Goal: Task Accomplishment & Management: Manage account settings

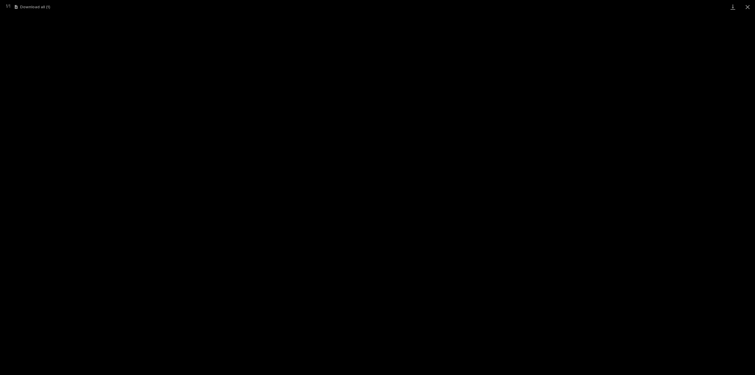
scroll to position [239, 0]
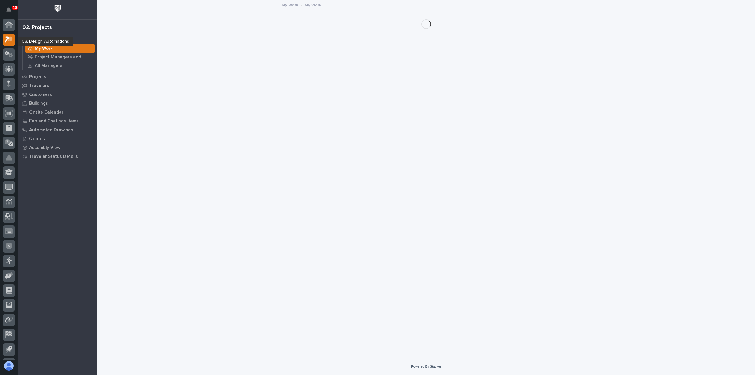
scroll to position [13, 0]
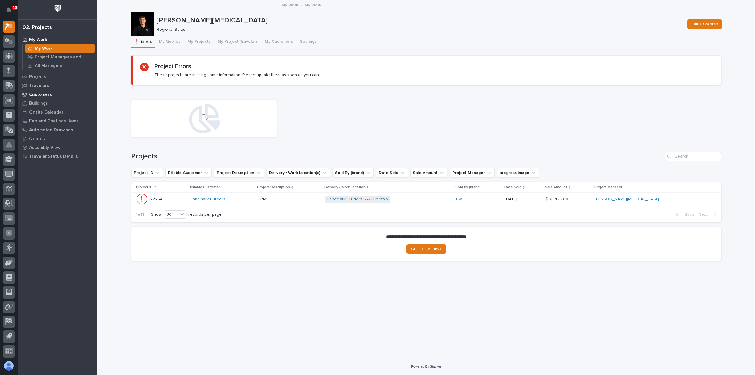
click at [42, 94] on p "Customers" at bounding box center [40, 94] width 23 height 5
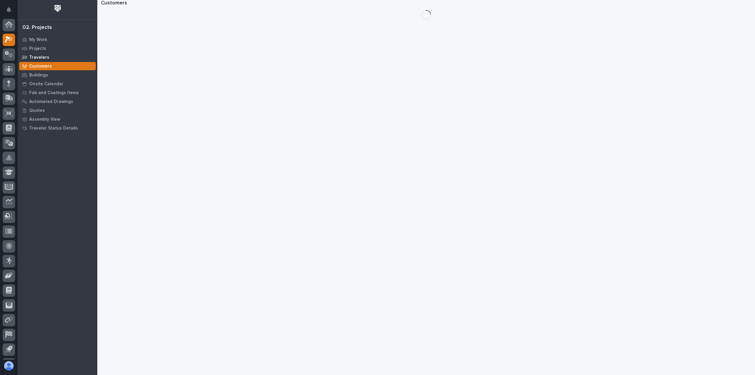
scroll to position [13, 0]
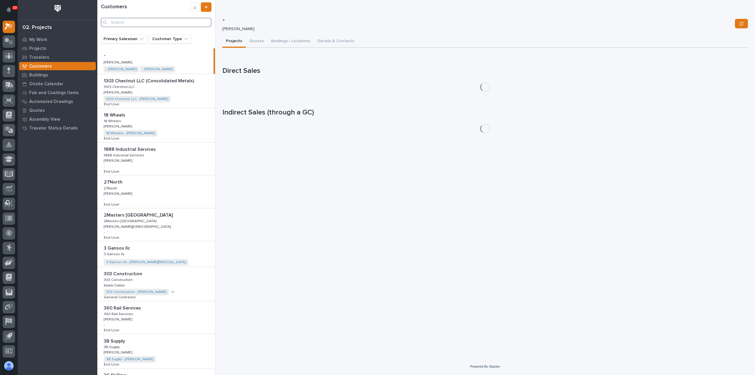
click at [194, 24] on input "Search" at bounding box center [156, 22] width 111 height 9
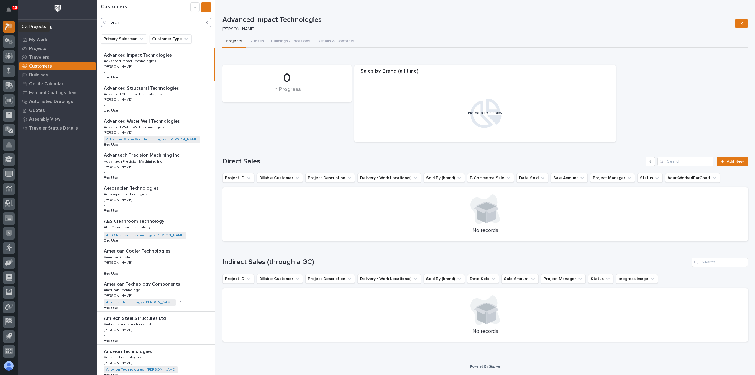
type input "tech"
click at [6, 26] on icon at bounding box center [9, 26] width 9 height 7
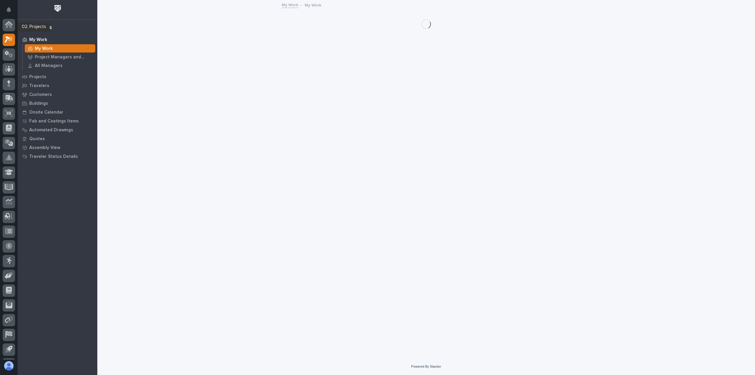
scroll to position [13, 0]
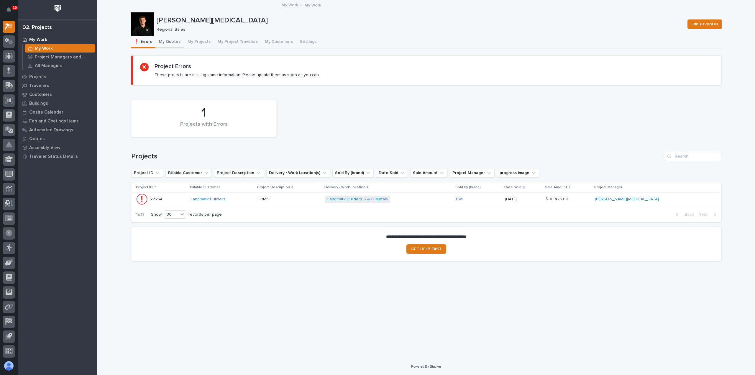
click at [168, 40] on button "My Quotes" at bounding box center [169, 42] width 29 height 12
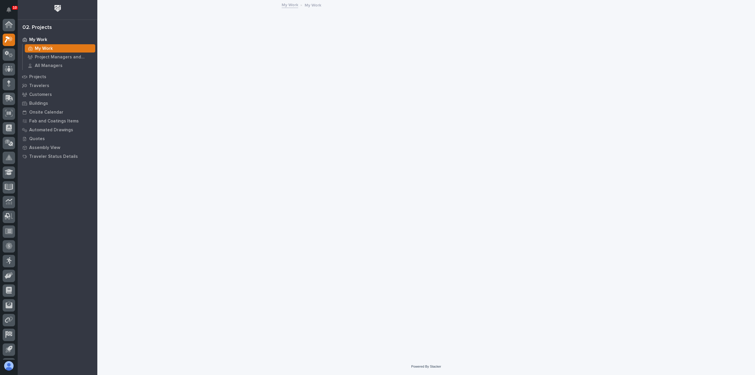
scroll to position [13, 0]
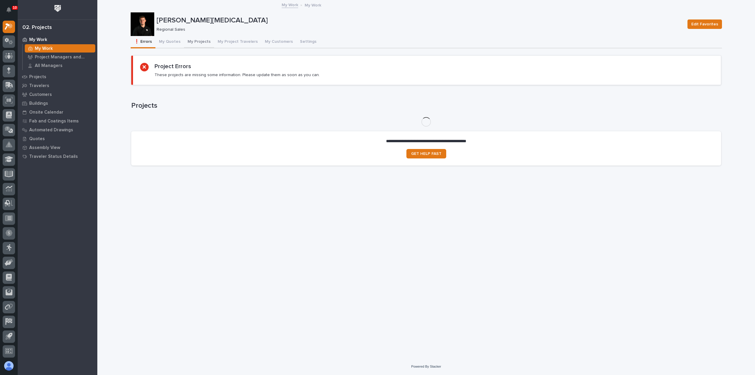
click at [174, 43] on button "My Quotes" at bounding box center [169, 42] width 29 height 12
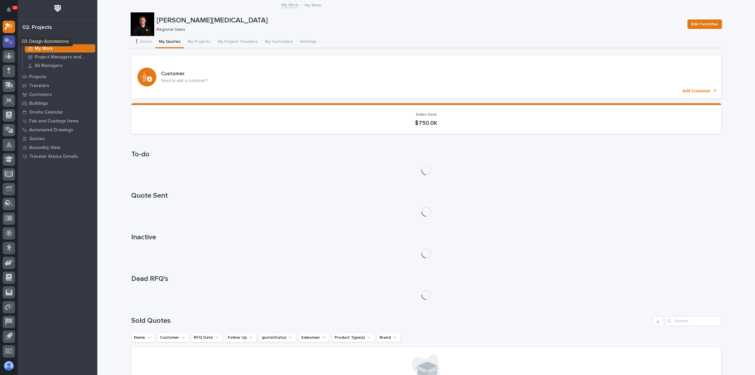
click at [11, 44] on icon at bounding box center [11, 42] width 4 height 4
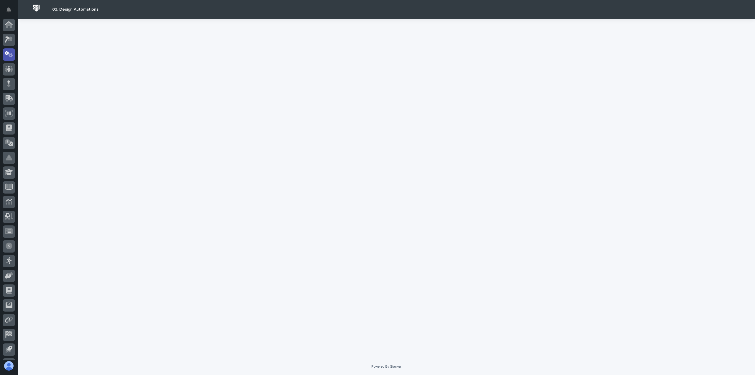
scroll to position [13, 0]
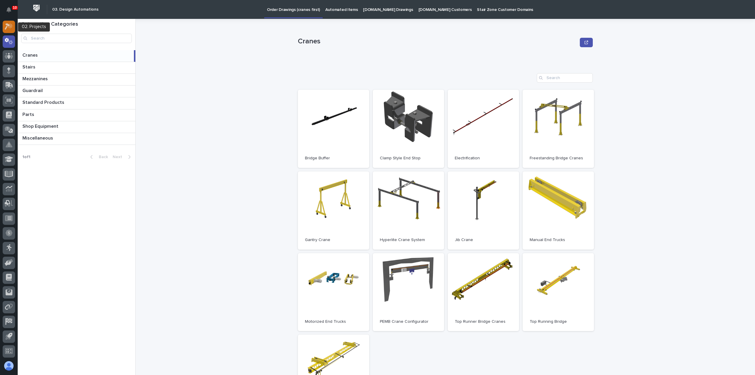
click at [9, 28] on icon at bounding box center [9, 26] width 9 height 7
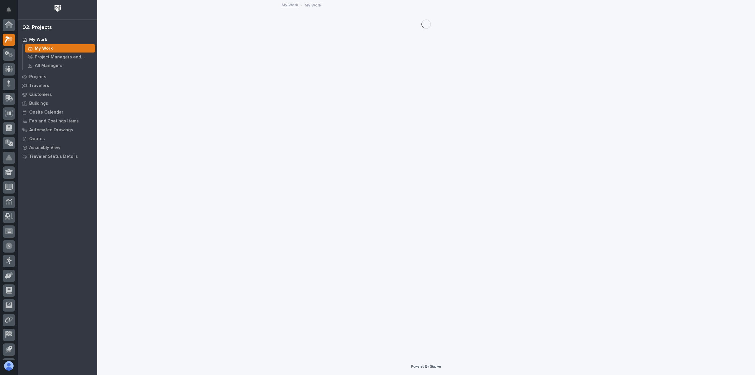
scroll to position [13, 0]
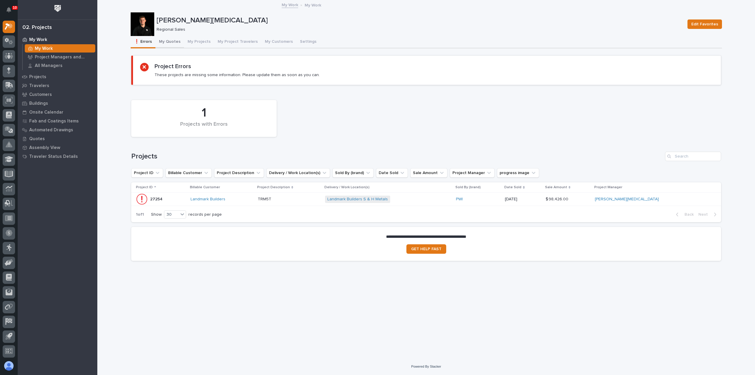
click at [170, 45] on button "My Quotes" at bounding box center [169, 42] width 29 height 12
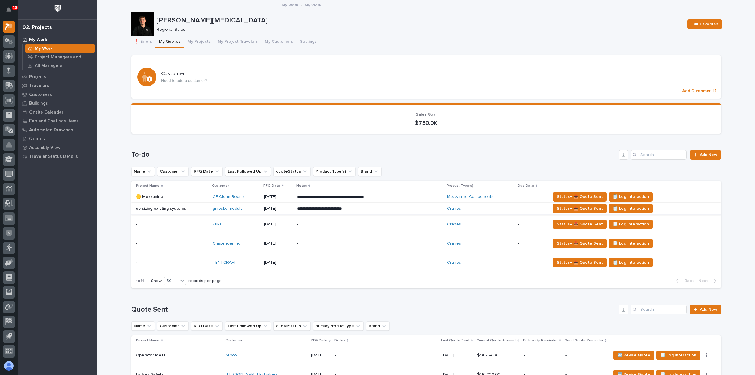
click at [658, 206] on icon "button" at bounding box center [658, 208] width 1 height 4
click at [634, 239] on span "Status→ ⏳ Inactive" at bounding box center [621, 239] width 36 height 7
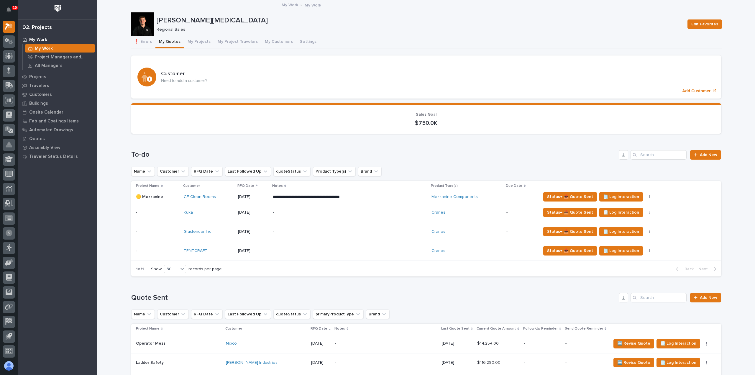
click at [226, 251] on div "TENTCRAFT" at bounding box center [209, 250] width 50 height 5
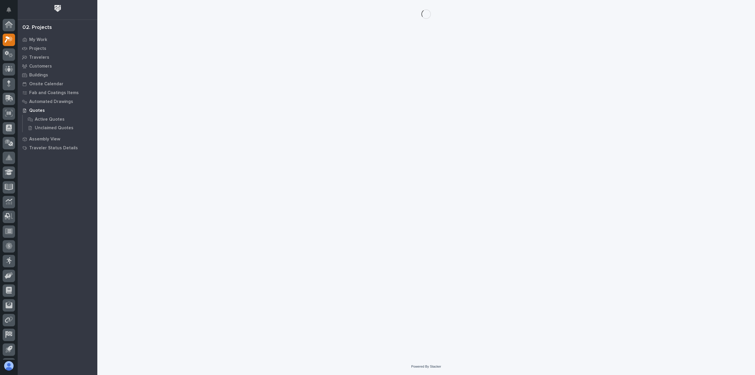
scroll to position [13, 0]
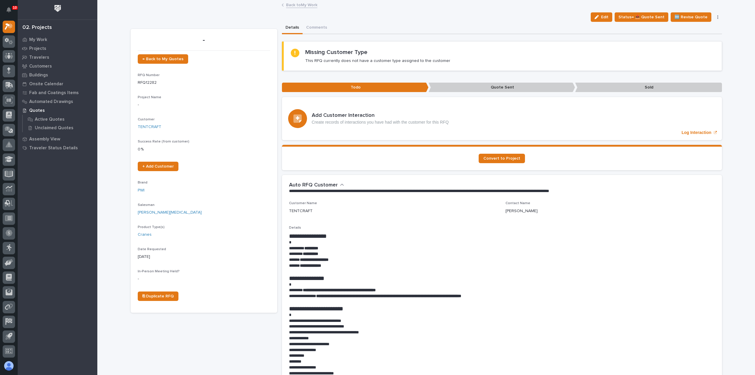
click at [303, 4] on link "Back to My Work" at bounding box center [301, 4] width 31 height 7
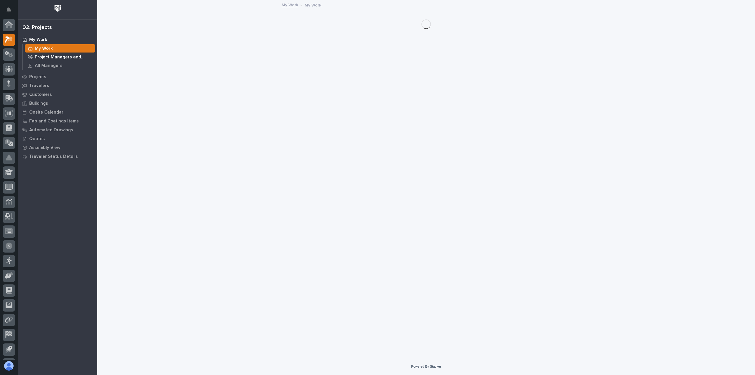
scroll to position [13, 0]
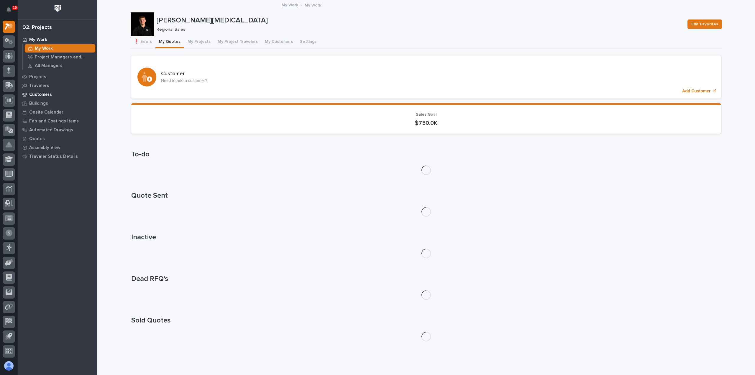
click at [42, 95] on p "Customers" at bounding box center [40, 94] width 23 height 5
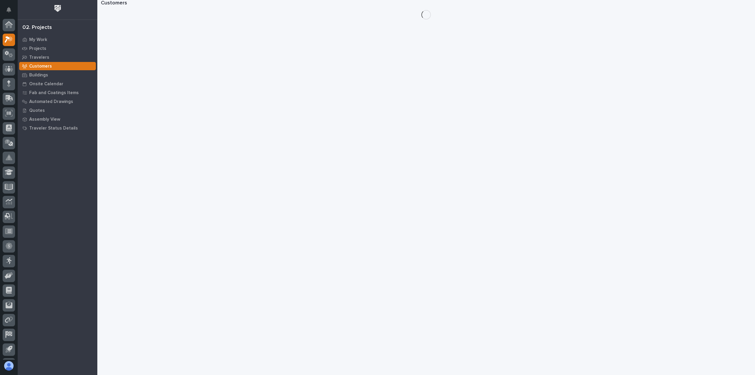
scroll to position [13, 0]
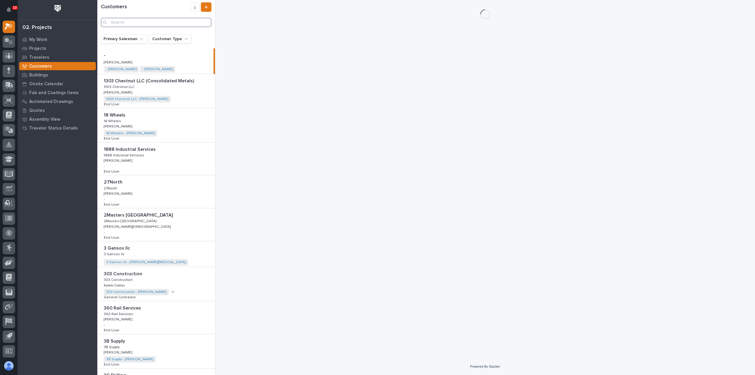
click at [144, 25] on input "Search" at bounding box center [156, 22] width 111 height 9
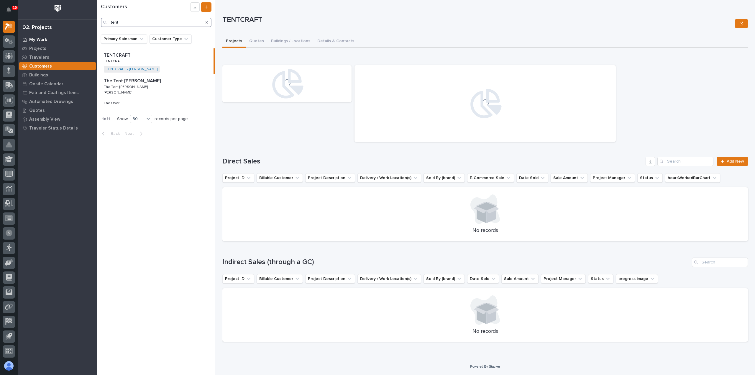
type input "tent"
click at [53, 38] on div "My Work" at bounding box center [57, 39] width 77 height 8
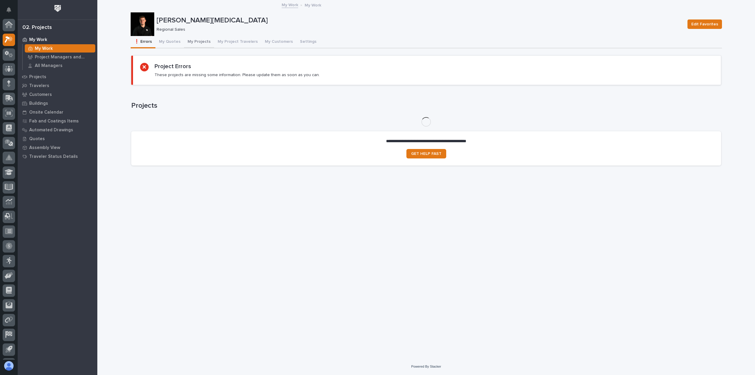
scroll to position [13, 0]
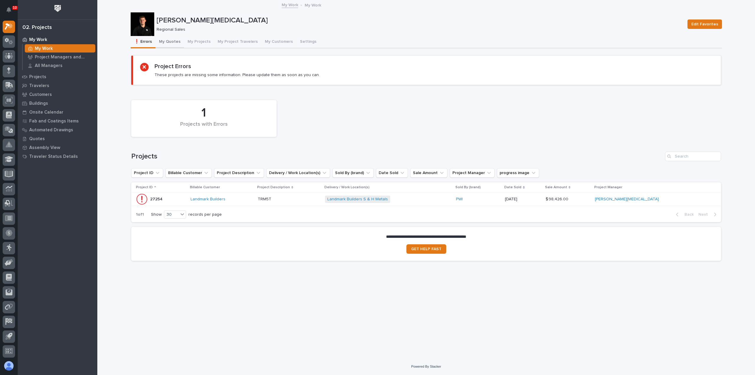
click at [173, 41] on button "My Quotes" at bounding box center [169, 42] width 29 height 12
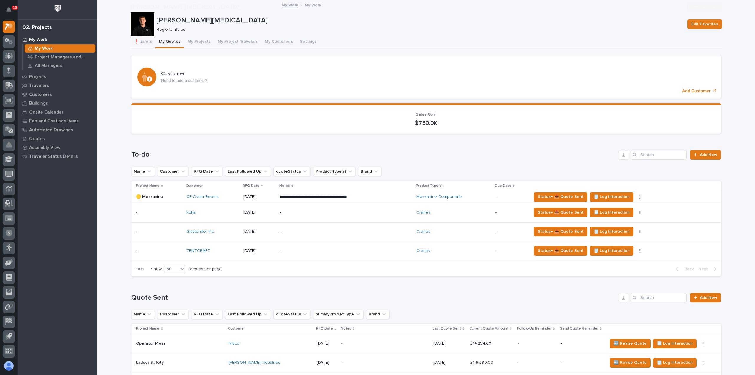
scroll to position [59, 0]
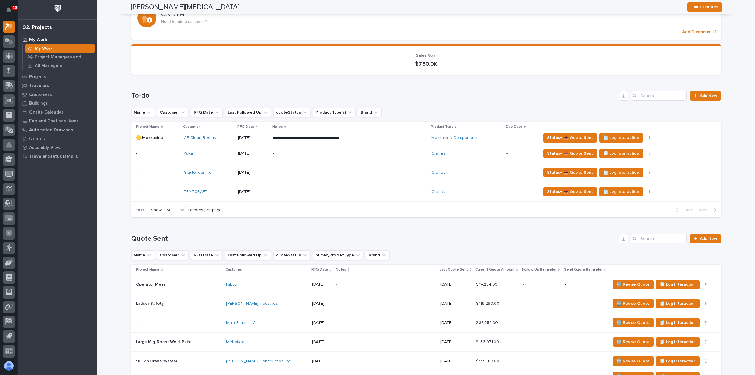
click at [220, 191] on div "TENTCRAFT" at bounding box center [209, 191] width 50 height 5
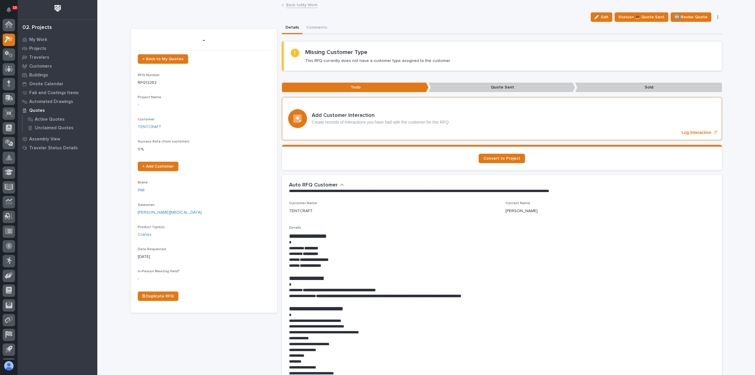
scroll to position [13, 0]
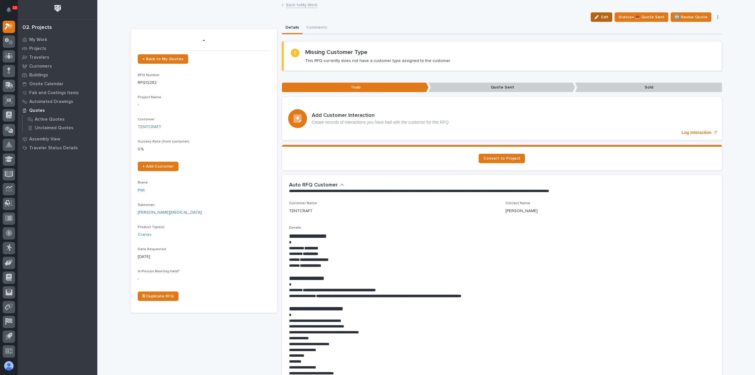
click at [605, 15] on span "Edit" at bounding box center [604, 16] width 7 height 5
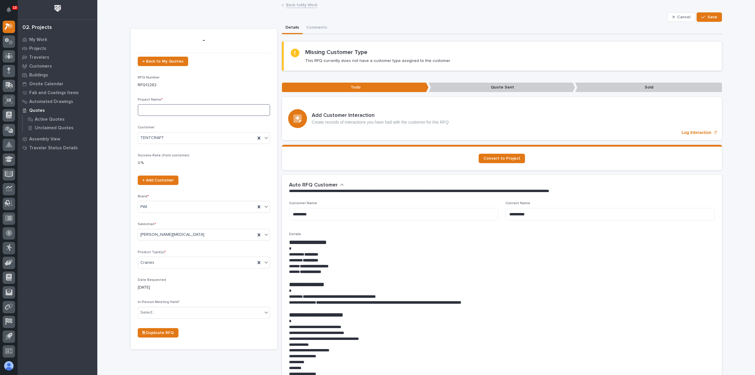
click at [163, 113] on input at bounding box center [204, 110] width 132 height 12
click at [162, 111] on input "FSTRUL1 or 2" at bounding box center [204, 110] width 132 height 12
type input "FSTRUL1 or 2"
click at [711, 16] on span "Save" at bounding box center [712, 16] width 10 height 5
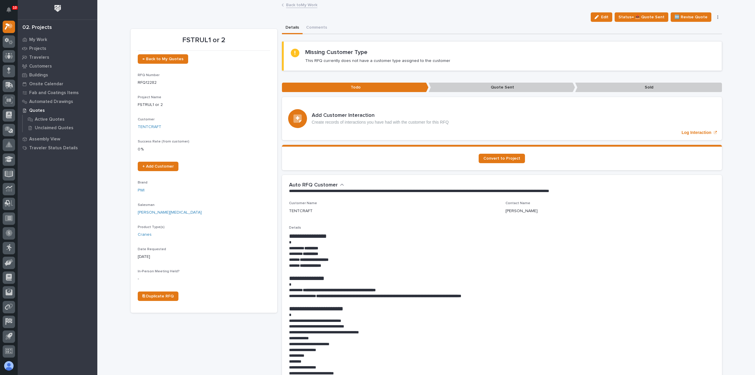
click at [308, 6] on link "Back to My Work" at bounding box center [301, 4] width 31 height 7
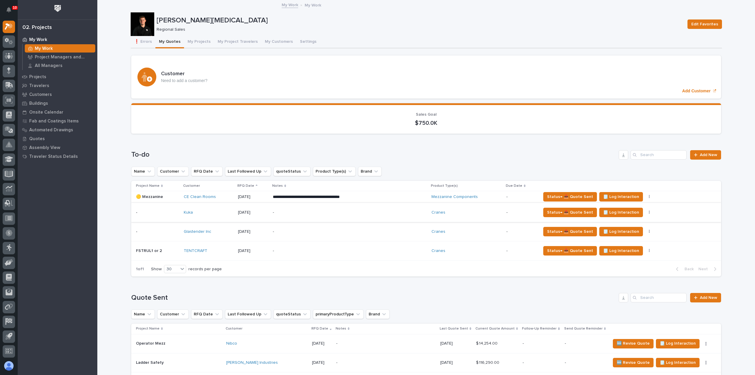
scroll to position [29, 0]
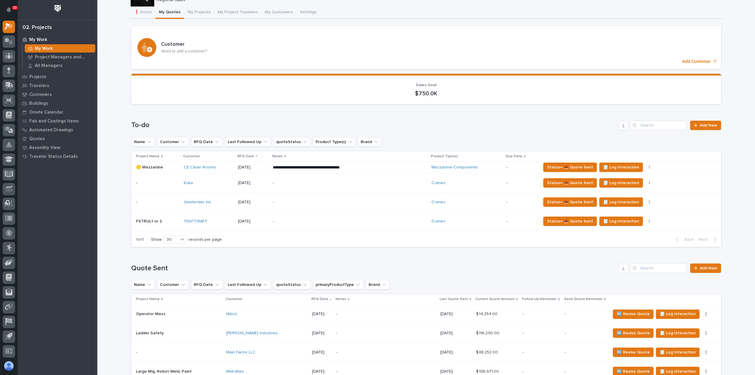
click at [177, 185] on div "- -" at bounding box center [157, 183] width 43 height 10
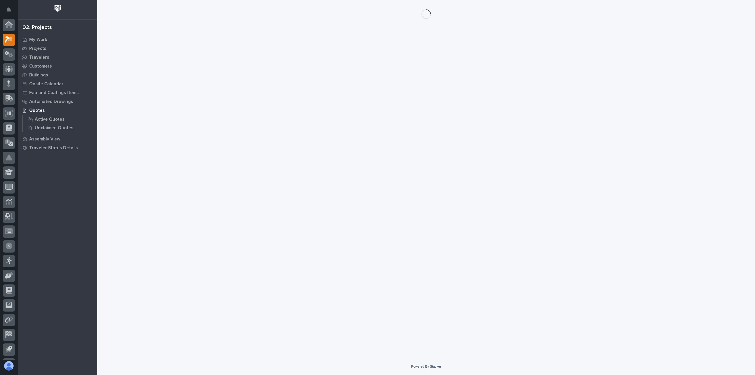
scroll to position [13, 0]
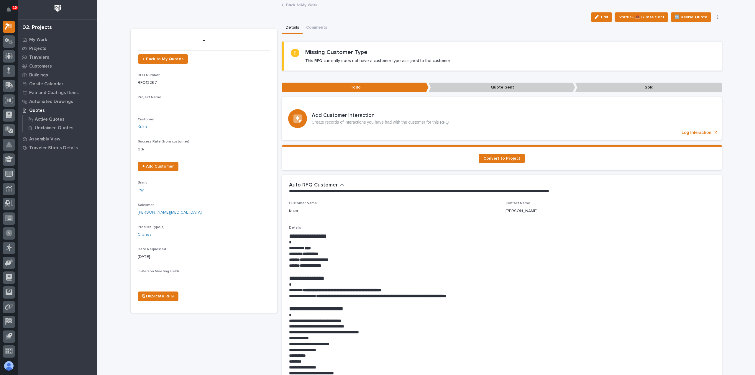
drag, startPoint x: 601, startPoint y: 15, endPoint x: 545, endPoint y: 32, distance: 58.4
click at [601, 14] on button "Edit" at bounding box center [602, 16] width 22 height 9
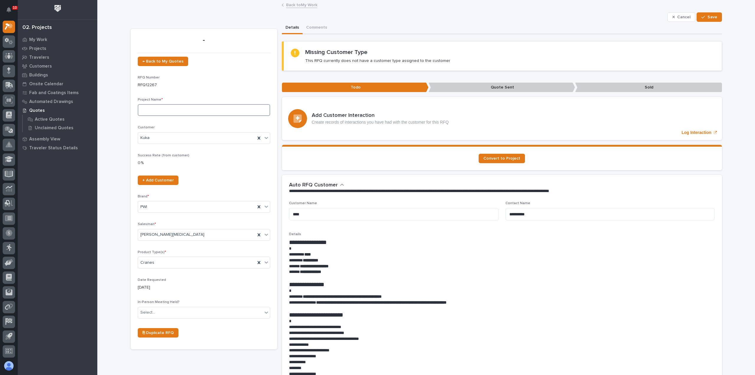
click at [182, 113] on input at bounding box center [204, 110] width 132 height 12
type input "FSTRM3"
click at [704, 15] on div "button" at bounding box center [704, 17] width 6 height 4
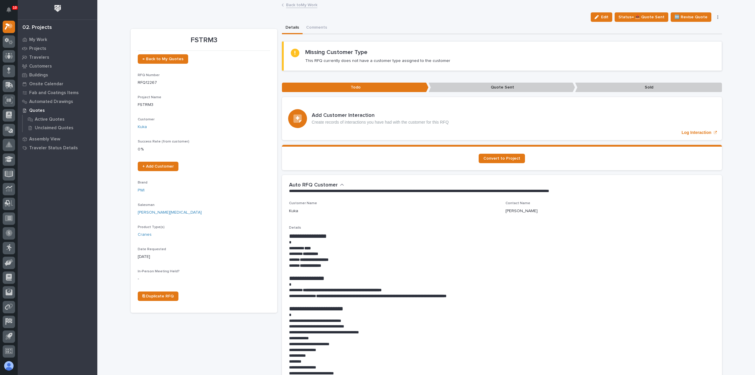
click at [298, 4] on link "Back to My Work" at bounding box center [301, 4] width 31 height 7
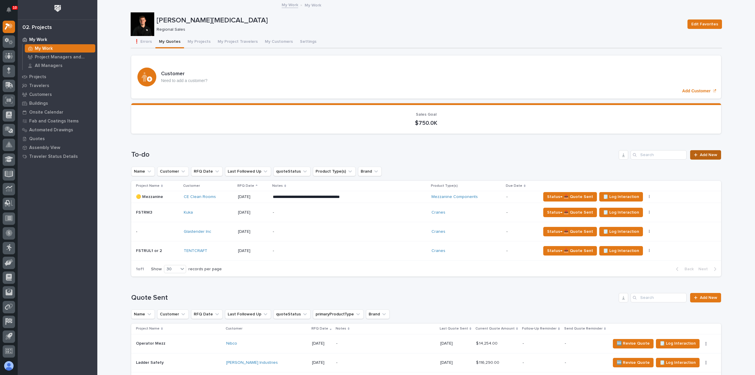
click at [702, 153] on span "Add New" at bounding box center [708, 155] width 17 height 4
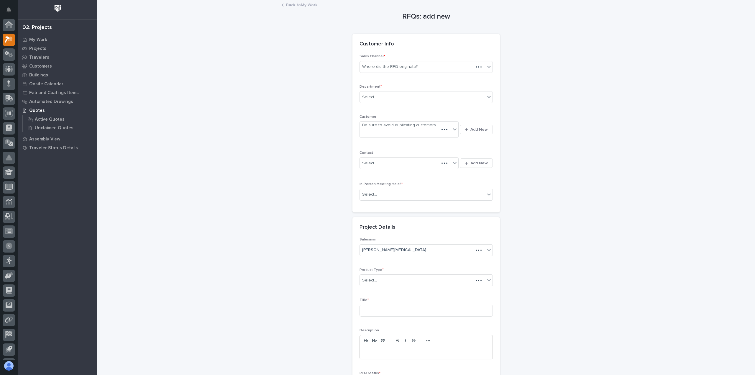
scroll to position [13, 0]
drag, startPoint x: 437, startPoint y: 69, endPoint x: 450, endPoint y: 60, distance: 16.1
click at [431, 58] on div "Sales Channel * Where did the RFQ originate?" at bounding box center [425, 65] width 133 height 23
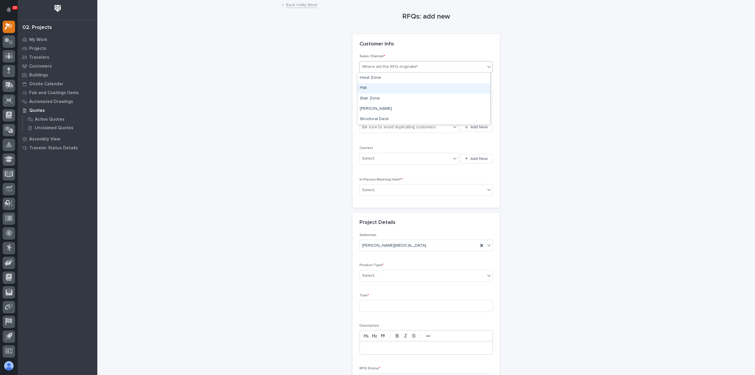
click at [395, 86] on div "PWI" at bounding box center [423, 88] width 133 height 10
click at [396, 96] on div "Select..." at bounding box center [422, 97] width 125 height 10
click at [393, 121] on div "Regional Sales" at bounding box center [423, 118] width 133 height 10
click at [395, 127] on div "Be sure to avoid duplicating customers" at bounding box center [399, 127] width 74 height 6
type input "**********"
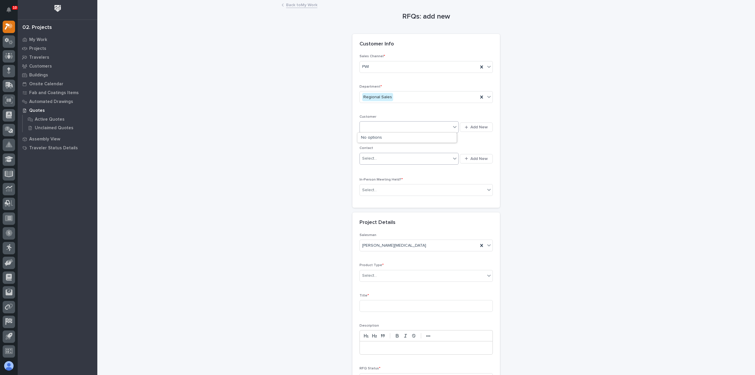
click at [399, 155] on div "Select..." at bounding box center [405, 159] width 91 height 10
type input "**********"
click at [399, 187] on div "Select..." at bounding box center [422, 190] width 125 height 10
click at [474, 160] on span "Add New" at bounding box center [478, 158] width 17 height 5
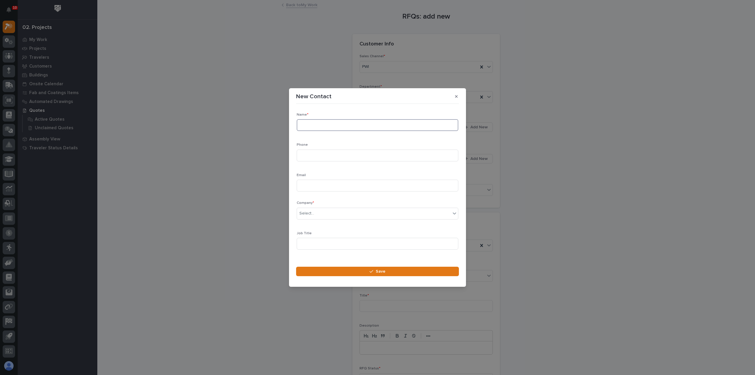
click at [364, 124] on input at bounding box center [378, 125] width 162 height 12
type input "matt"
click at [369, 156] on input at bounding box center [378, 156] width 162 height 12
type input "269-876-0092"
click at [371, 187] on input at bounding box center [378, 186] width 162 height 12
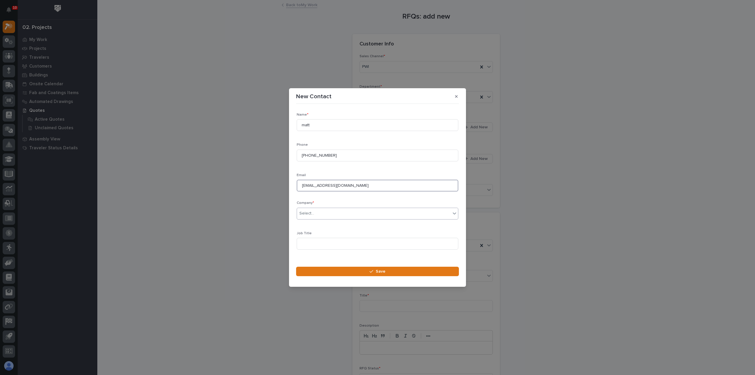
type input "mustang_682001@hotmail.com"
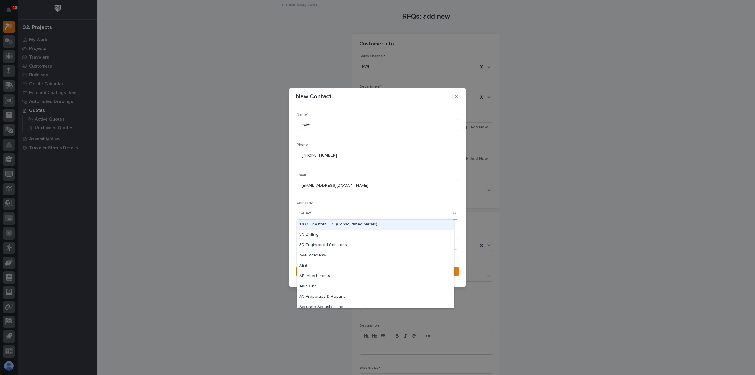
click at [364, 211] on div "Select..." at bounding box center [374, 213] width 154 height 10
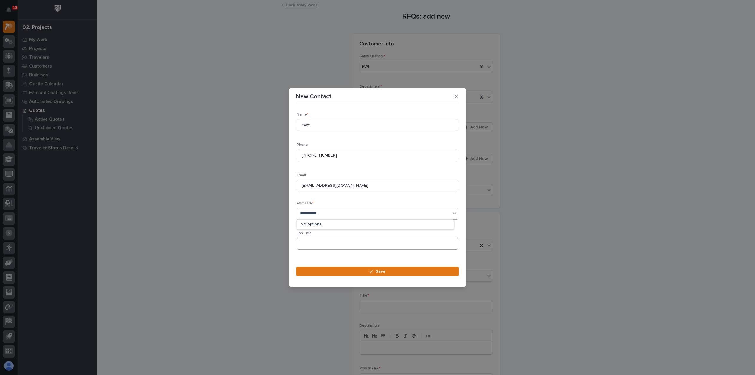
type input "**********"
click at [327, 243] on input at bounding box center [378, 244] width 162 height 12
click at [335, 212] on div "Select..." at bounding box center [374, 213] width 154 height 10
type input "****"
click at [456, 96] on icon "button" at bounding box center [456, 96] width 3 height 3
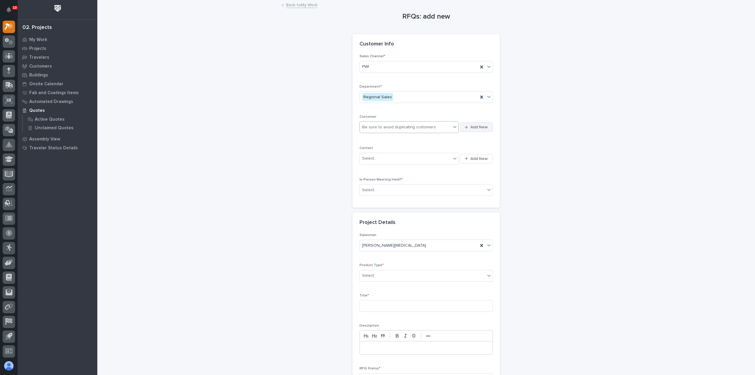
click at [472, 126] on span "Add New" at bounding box center [478, 126] width 17 height 5
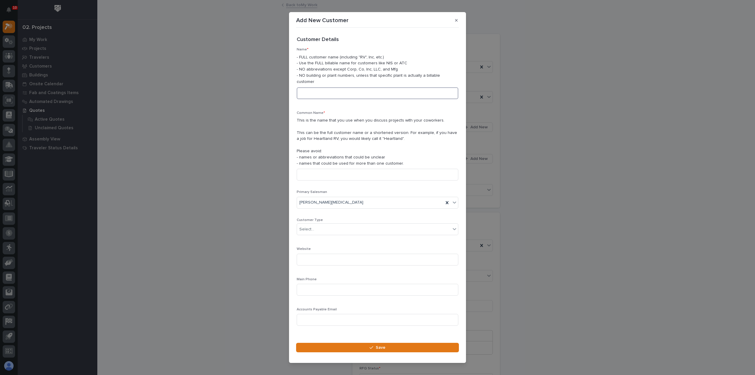
click at [344, 90] on input at bounding box center [378, 93] width 162 height 12
type input "Arnt Paving"
click at [326, 173] on input at bounding box center [378, 175] width 162 height 12
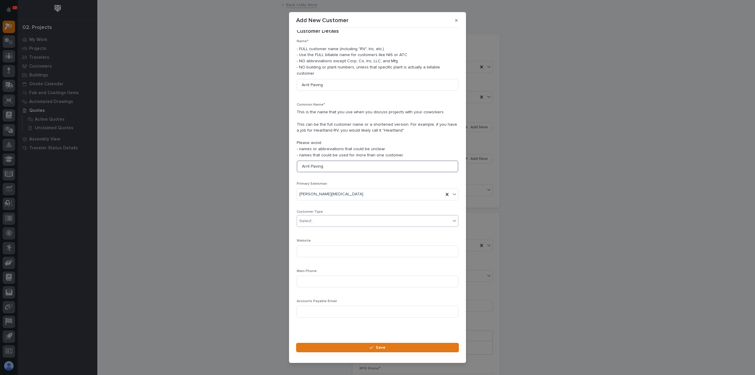
type input "Arnt Paving"
click at [322, 221] on div "Select..." at bounding box center [374, 221] width 154 height 10
click at [352, 236] on div "End User" at bounding box center [375, 239] width 157 height 10
click at [375, 346] on div "button" at bounding box center [372, 347] width 6 height 4
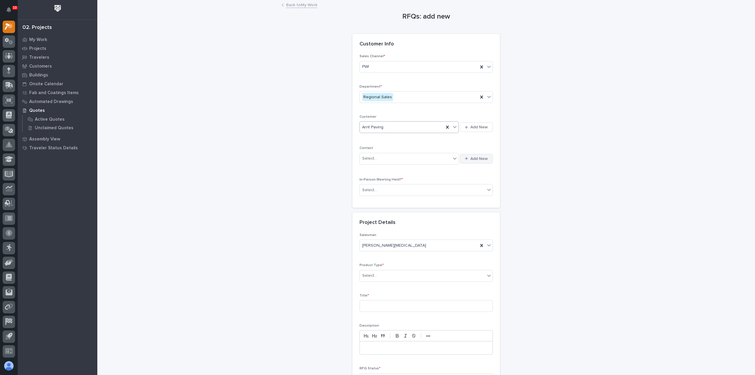
click at [480, 161] on button "Add New" at bounding box center [476, 158] width 33 height 9
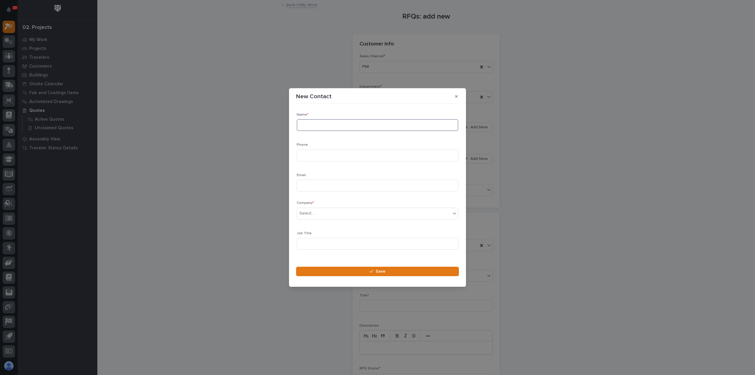
click at [323, 127] on input at bounding box center [378, 125] width 162 height 12
type input "Matt Swartz"
click at [323, 154] on input at bounding box center [378, 156] width 162 height 12
type input "269-876-0092"
click at [318, 188] on input at bounding box center [378, 186] width 162 height 12
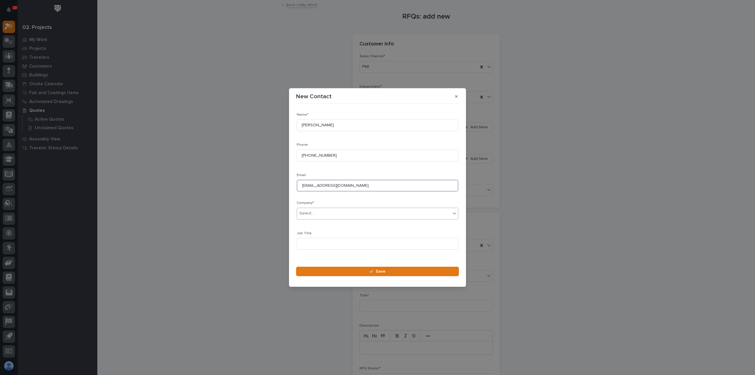
type input "mustang_682001@hotmail.com"
click at [337, 211] on div "Select..." at bounding box center [374, 213] width 154 height 10
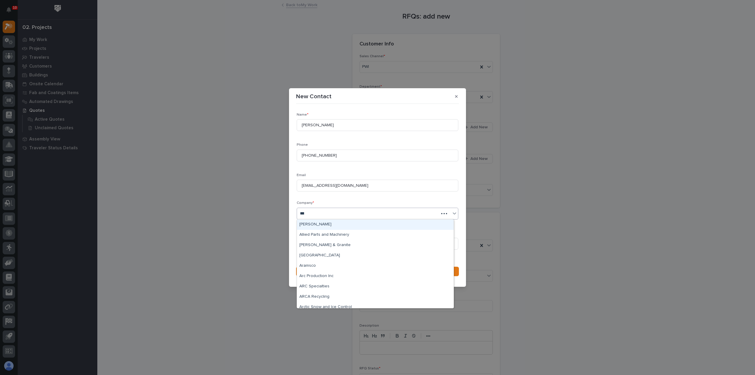
type input "****"
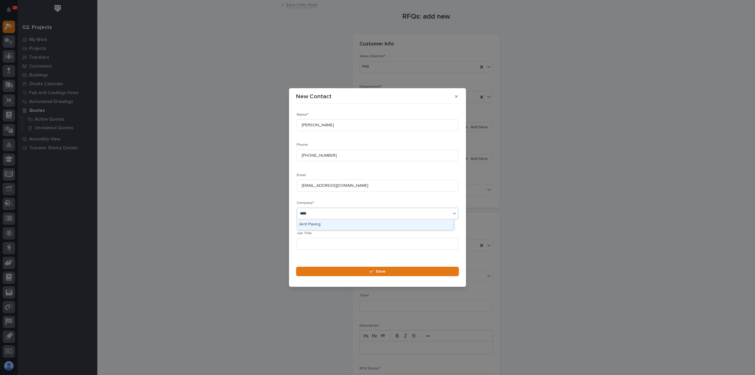
click at [340, 225] on div "Arnt Paving" at bounding box center [375, 224] width 157 height 10
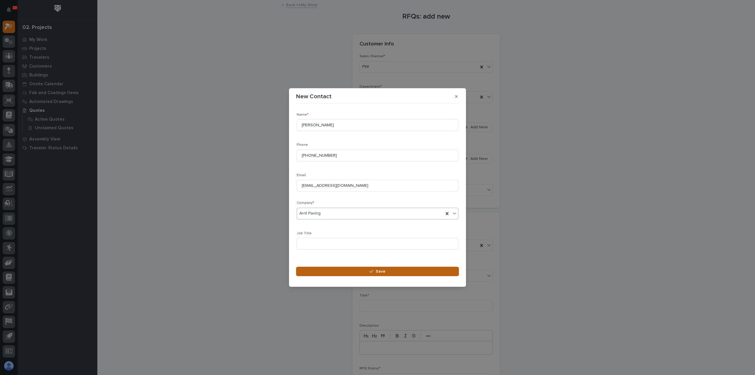
click at [369, 274] on button "Save" at bounding box center [377, 271] width 163 height 9
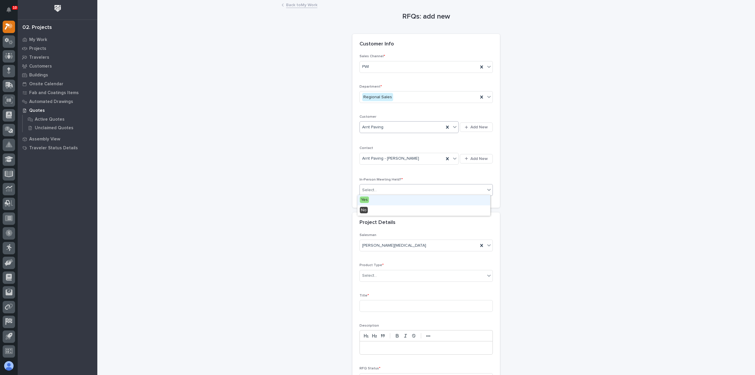
click at [390, 190] on div "Select..." at bounding box center [422, 190] width 125 height 10
click at [385, 210] on div "No" at bounding box center [423, 210] width 133 height 10
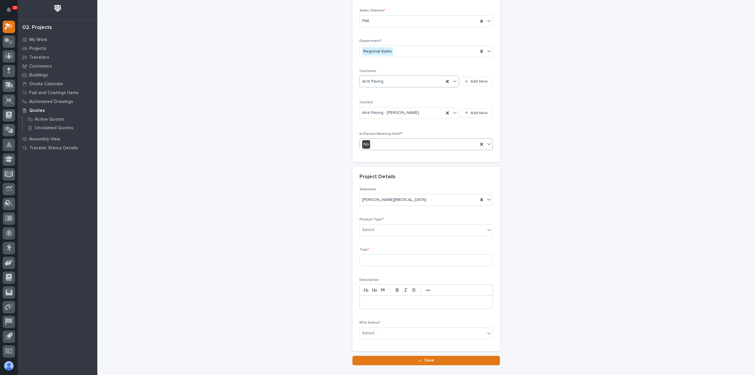
scroll to position [80, 0]
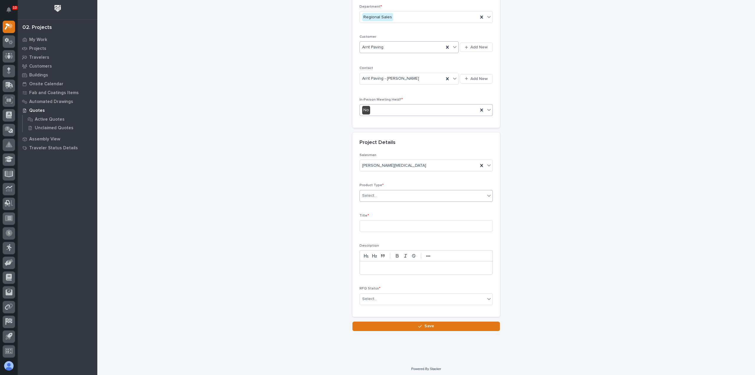
click at [388, 198] on div "Select..." at bounding box center [422, 196] width 125 height 10
click at [393, 263] on div "Mezzanine Components" at bounding box center [423, 263] width 133 height 10
click at [395, 226] on input at bounding box center [425, 226] width 133 height 12
type input "New Building Mezz"
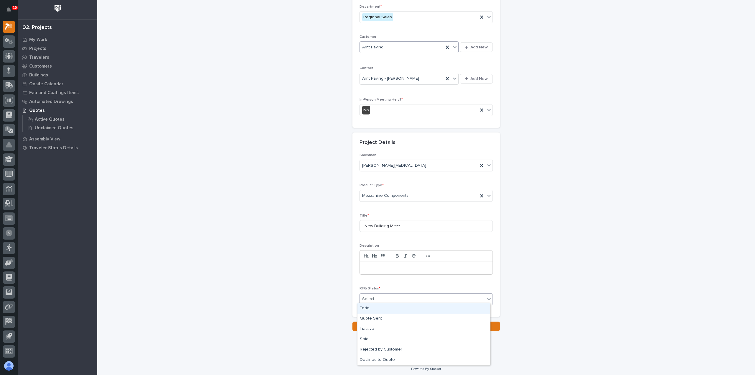
click at [391, 298] on div "Select..." at bounding box center [422, 299] width 125 height 10
click at [391, 306] on div "Todo" at bounding box center [423, 308] width 133 height 10
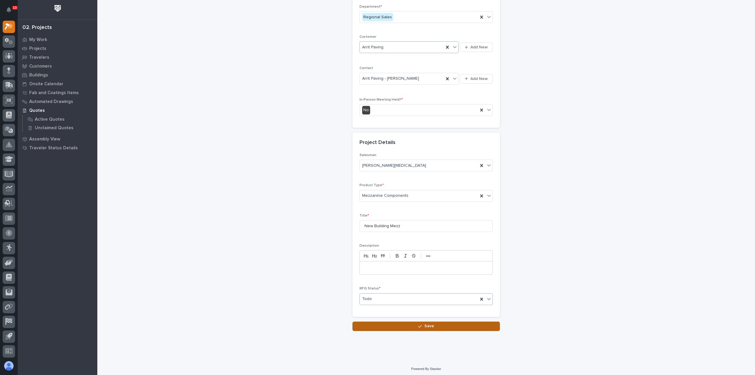
click at [394, 321] on button "Save" at bounding box center [425, 325] width 147 height 9
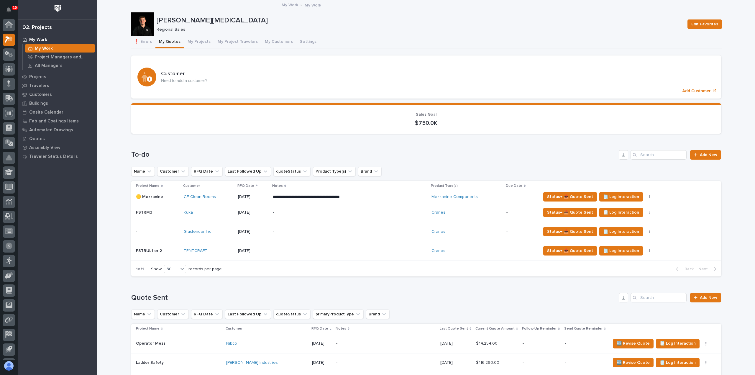
scroll to position [13, 0]
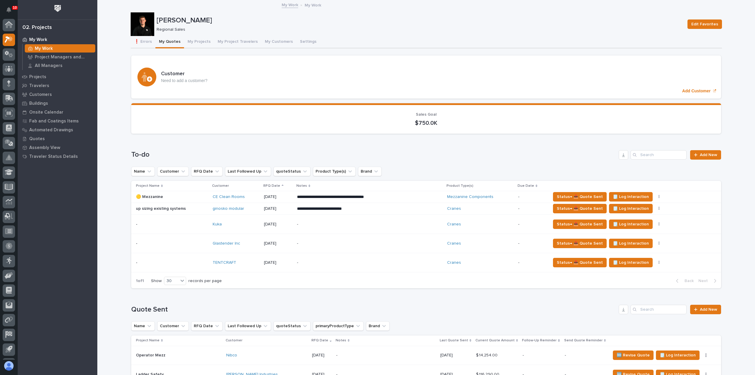
scroll to position [13, 0]
click at [12, 43] on icon at bounding box center [11, 42] width 4 height 4
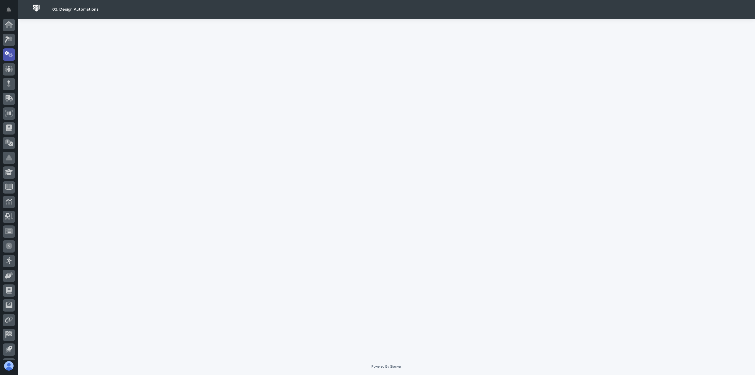
scroll to position [13, 0]
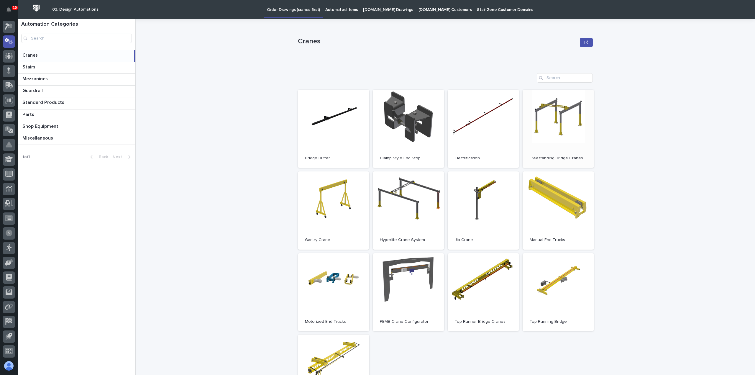
click at [572, 138] on link "Open" at bounding box center [558, 129] width 71 height 78
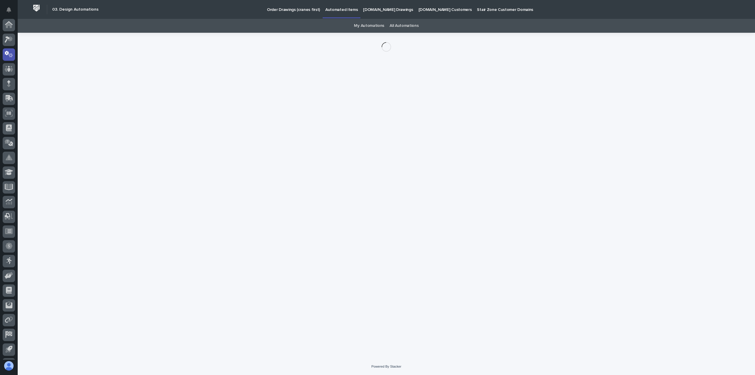
scroll to position [13, 0]
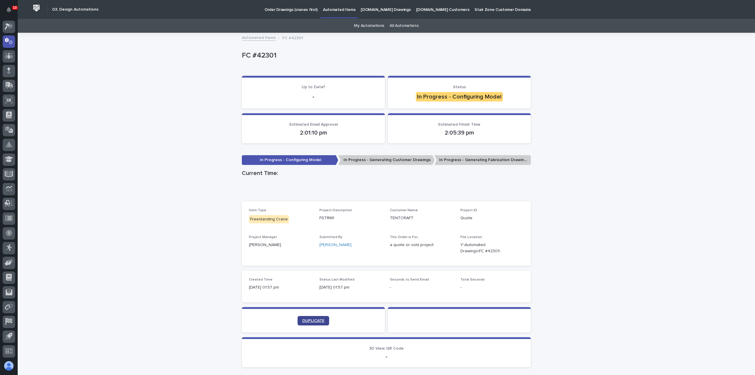
click at [314, 321] on span "DUPLICATE" at bounding box center [313, 320] width 22 height 4
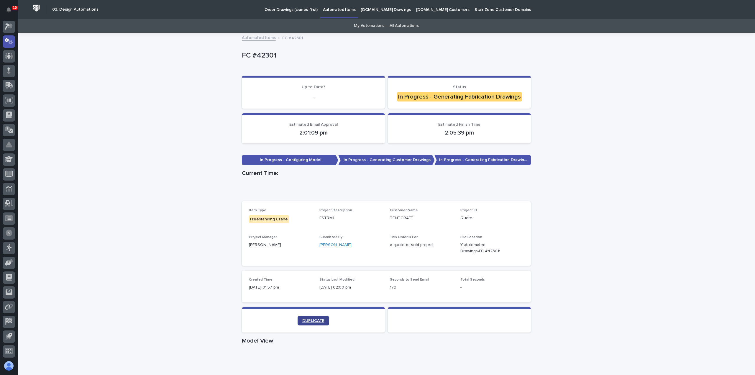
click at [320, 321] on span "DUPLICATE" at bounding box center [313, 320] width 22 height 4
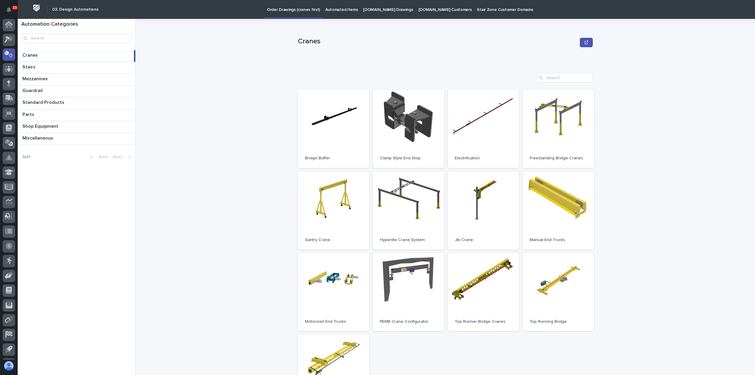
scroll to position [13, 0]
click at [538, 111] on link "Open" at bounding box center [558, 129] width 71 height 78
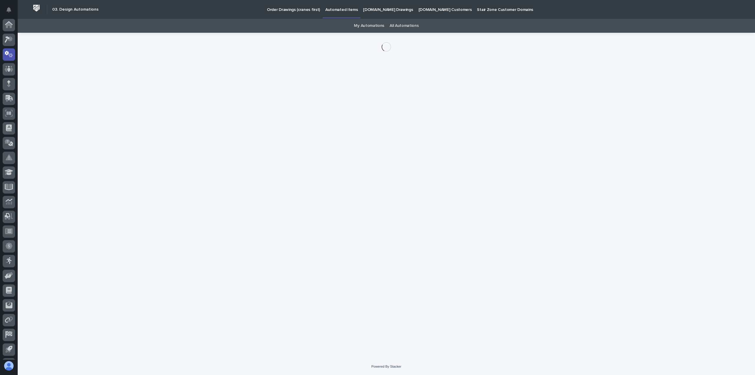
scroll to position [13, 0]
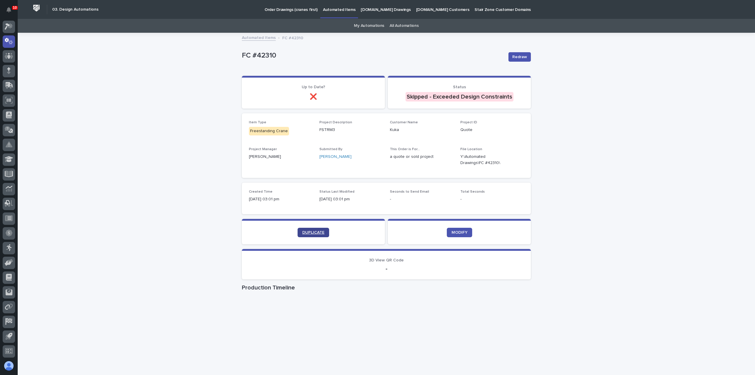
click at [306, 235] on link "DUPLICATE" at bounding box center [314, 232] width 32 height 9
click at [303, 231] on span "DUPLICATE" at bounding box center [313, 232] width 22 height 4
click at [320, 233] on span "DUPLICATE" at bounding box center [313, 232] width 22 height 4
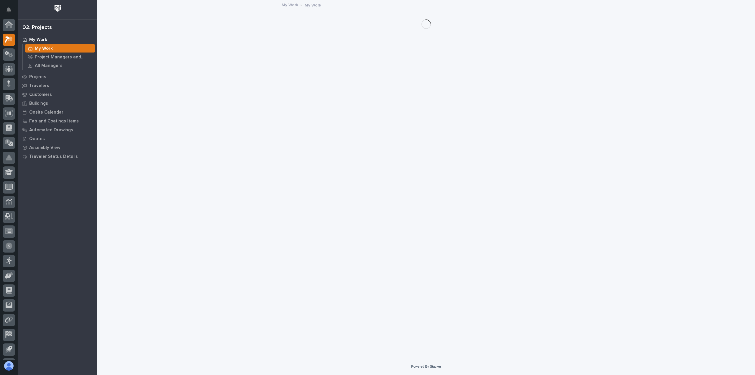
scroll to position [13, 0]
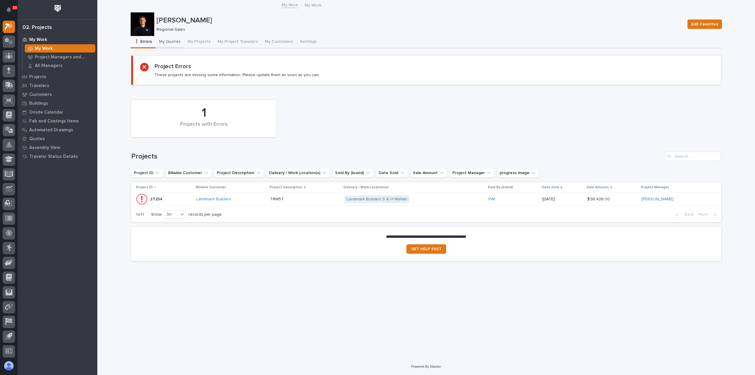
click at [168, 43] on button "My Quotes" at bounding box center [169, 42] width 29 height 12
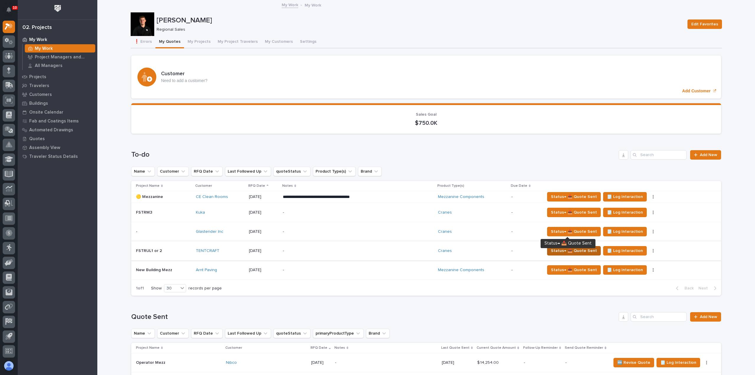
click at [564, 250] on span "Status→ 📤 Quote Sent" at bounding box center [574, 250] width 46 height 7
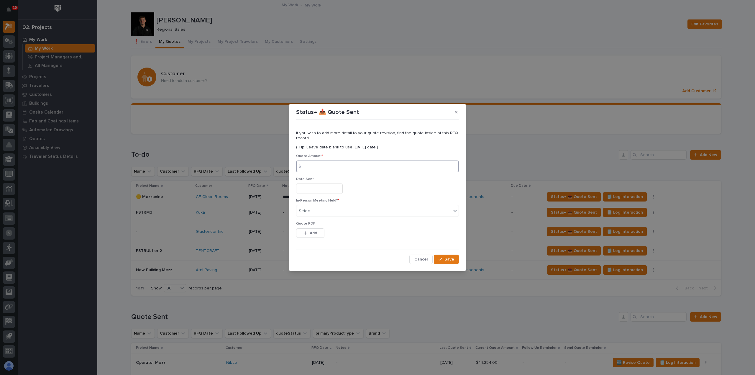
click at [314, 166] on input at bounding box center [377, 166] width 163 height 12
click at [359, 169] on input at bounding box center [377, 166] width 163 height 12
type input "30233"
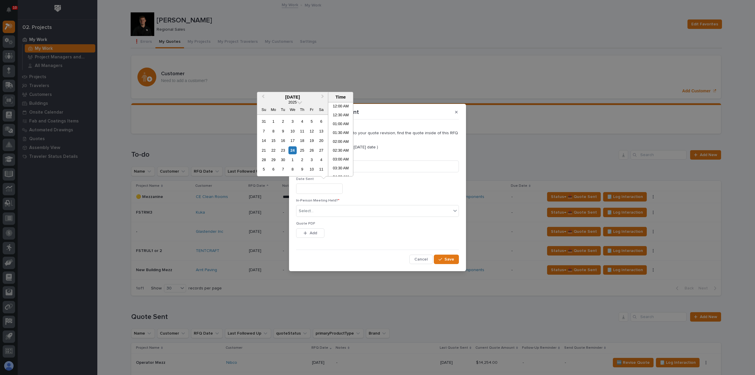
click at [337, 190] on input "text" at bounding box center [319, 188] width 47 height 10
click at [291, 149] on div "24" at bounding box center [292, 150] width 8 height 8
type input "**********"
click at [326, 213] on div "Select..." at bounding box center [373, 211] width 155 height 10
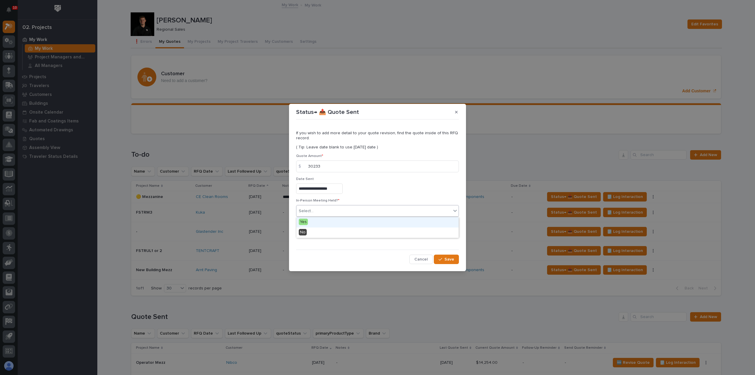
click at [320, 221] on div "Yes" at bounding box center [377, 222] width 162 height 10
drag, startPoint x: 321, startPoint y: 211, endPoint x: 324, endPoint y: 223, distance: 11.5
click at [321, 211] on div "Yes" at bounding box center [370, 211] width 148 height 10
click at [323, 231] on div "No" at bounding box center [377, 232] width 162 height 10
click at [320, 233] on button "Add" at bounding box center [310, 232] width 28 height 9
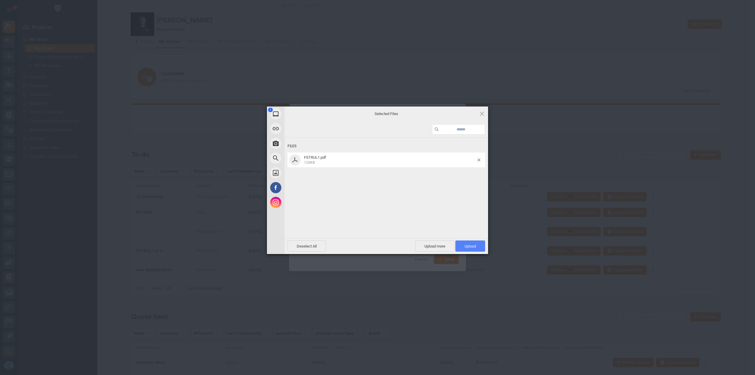
click at [481, 248] on span "Upload 1" at bounding box center [470, 245] width 30 height 11
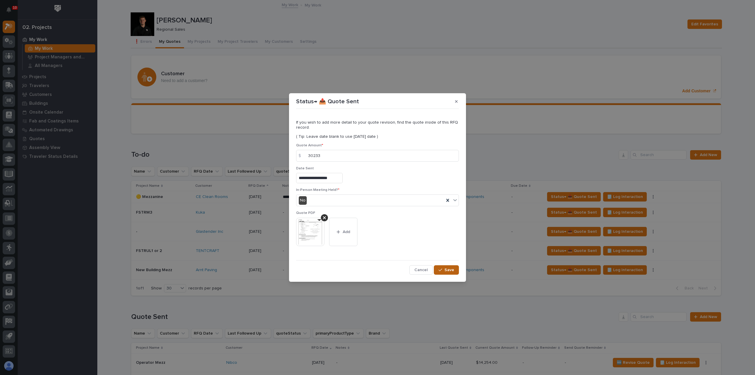
click at [447, 269] on span "Save" at bounding box center [449, 269] width 10 height 5
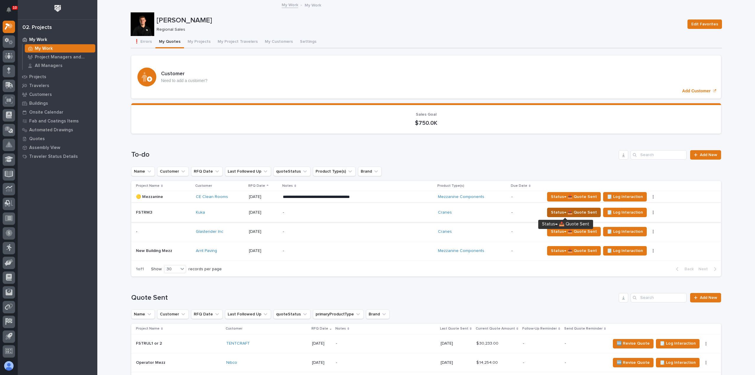
click at [562, 213] on span "Status→ 📤 Quote Sent" at bounding box center [574, 212] width 46 height 7
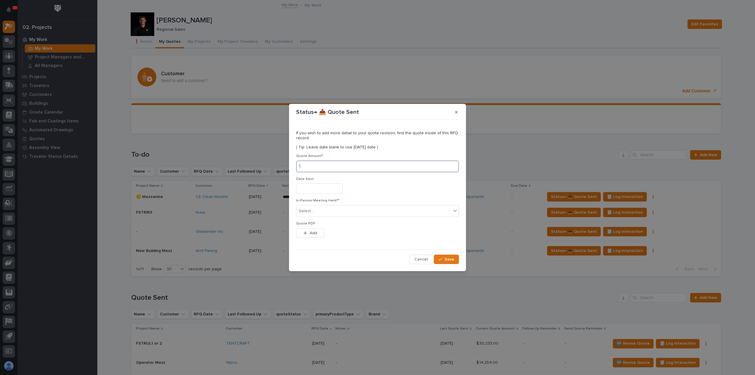
click at [327, 170] on input at bounding box center [377, 166] width 163 height 12
click at [336, 165] on input at bounding box center [377, 166] width 163 height 12
type input "105530"
drag, startPoint x: 340, startPoint y: 191, endPoint x: 334, endPoint y: 191, distance: 5.6
click at [339, 190] on input "text" at bounding box center [319, 188] width 47 height 10
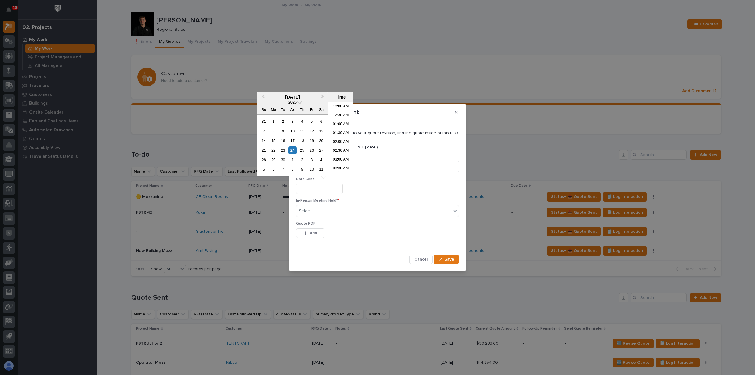
scroll to position [242, 0]
click at [292, 149] on div "24" at bounding box center [292, 150] width 8 height 8
type input "**********"
click at [314, 209] on input "text" at bounding box center [314, 210] width 1 height 5
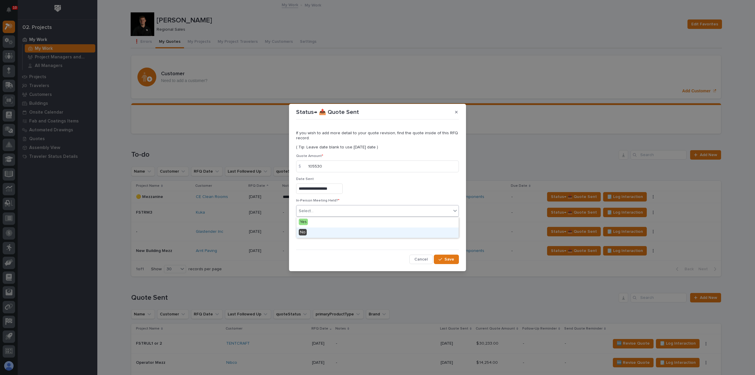
click at [311, 229] on div "No" at bounding box center [377, 232] width 162 height 10
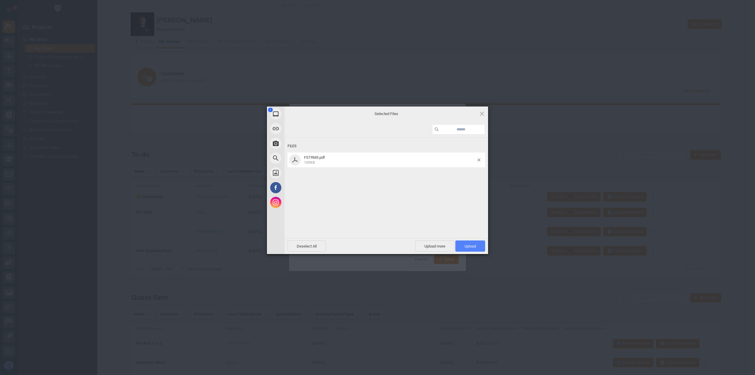
click at [469, 242] on span "Upload 1" at bounding box center [470, 245] width 30 height 11
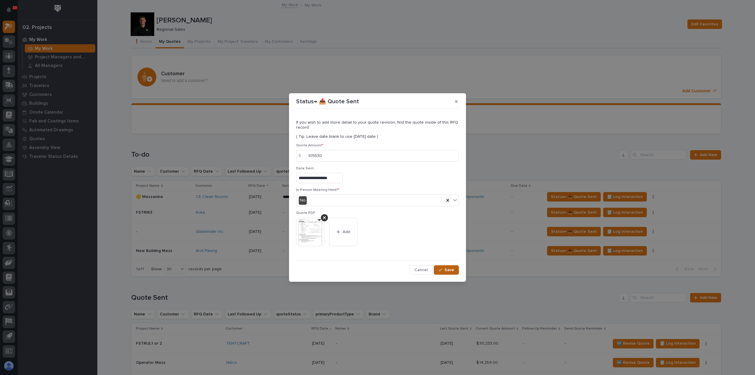
click at [446, 270] on span "Save" at bounding box center [449, 269] width 10 height 5
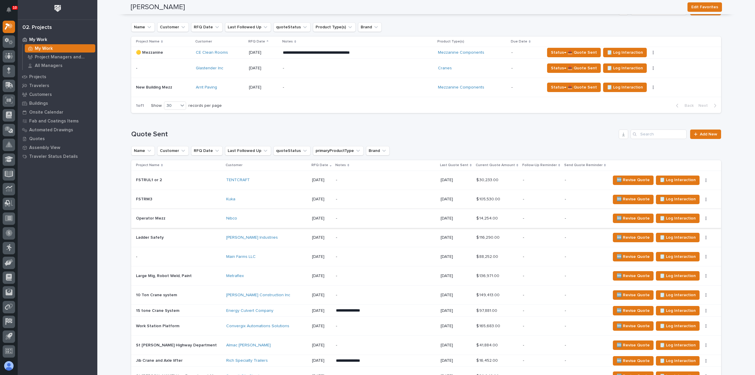
scroll to position [0, 0]
